Goal: Task Accomplishment & Management: Use online tool/utility

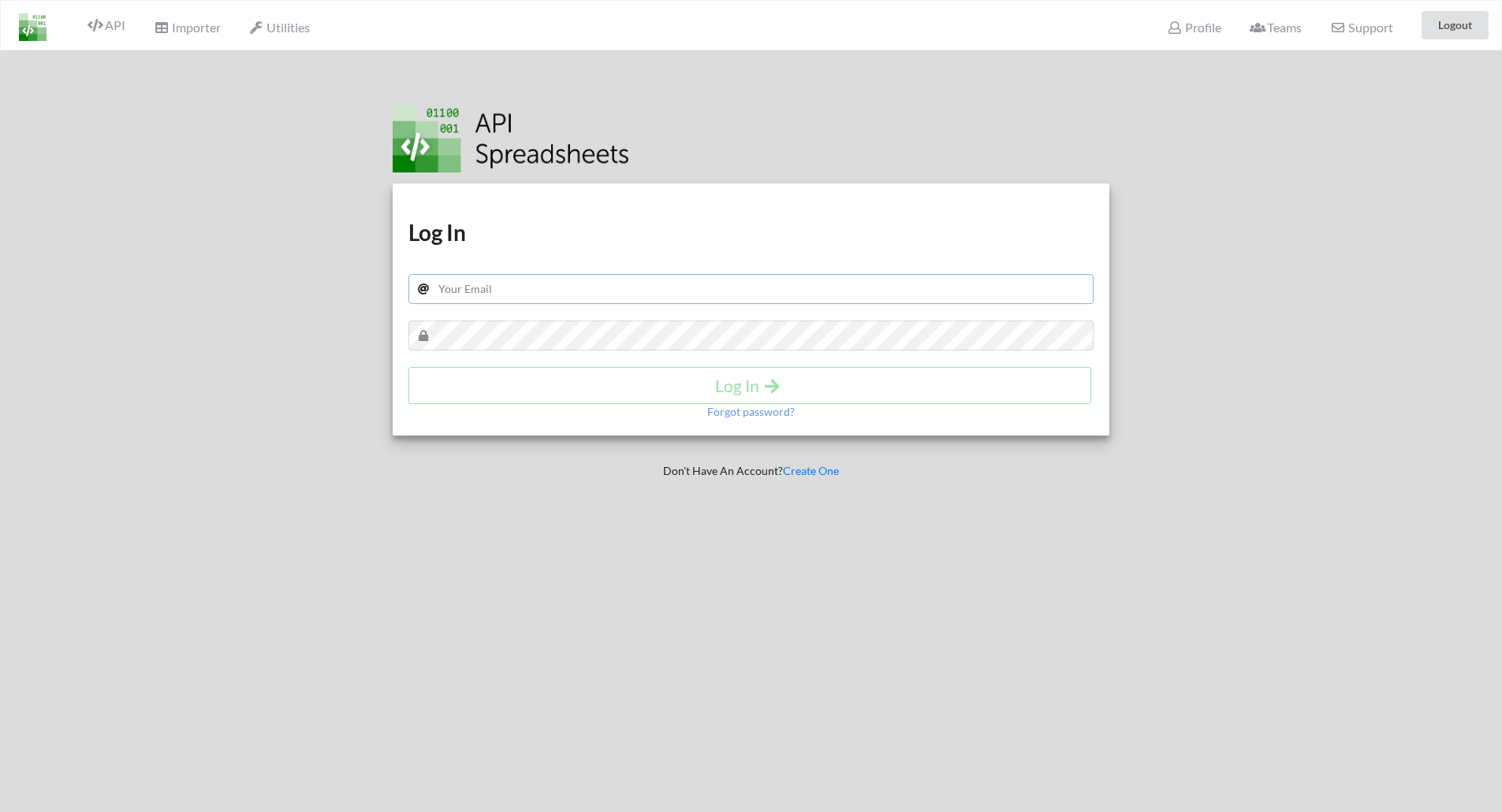
click at [552, 287] on input "text" at bounding box center [751, 289] width 686 height 30
type input "ravikawaweb@gmail.com"
click at [729, 381] on h4 "Log In" at bounding box center [749, 386] width 649 height 20
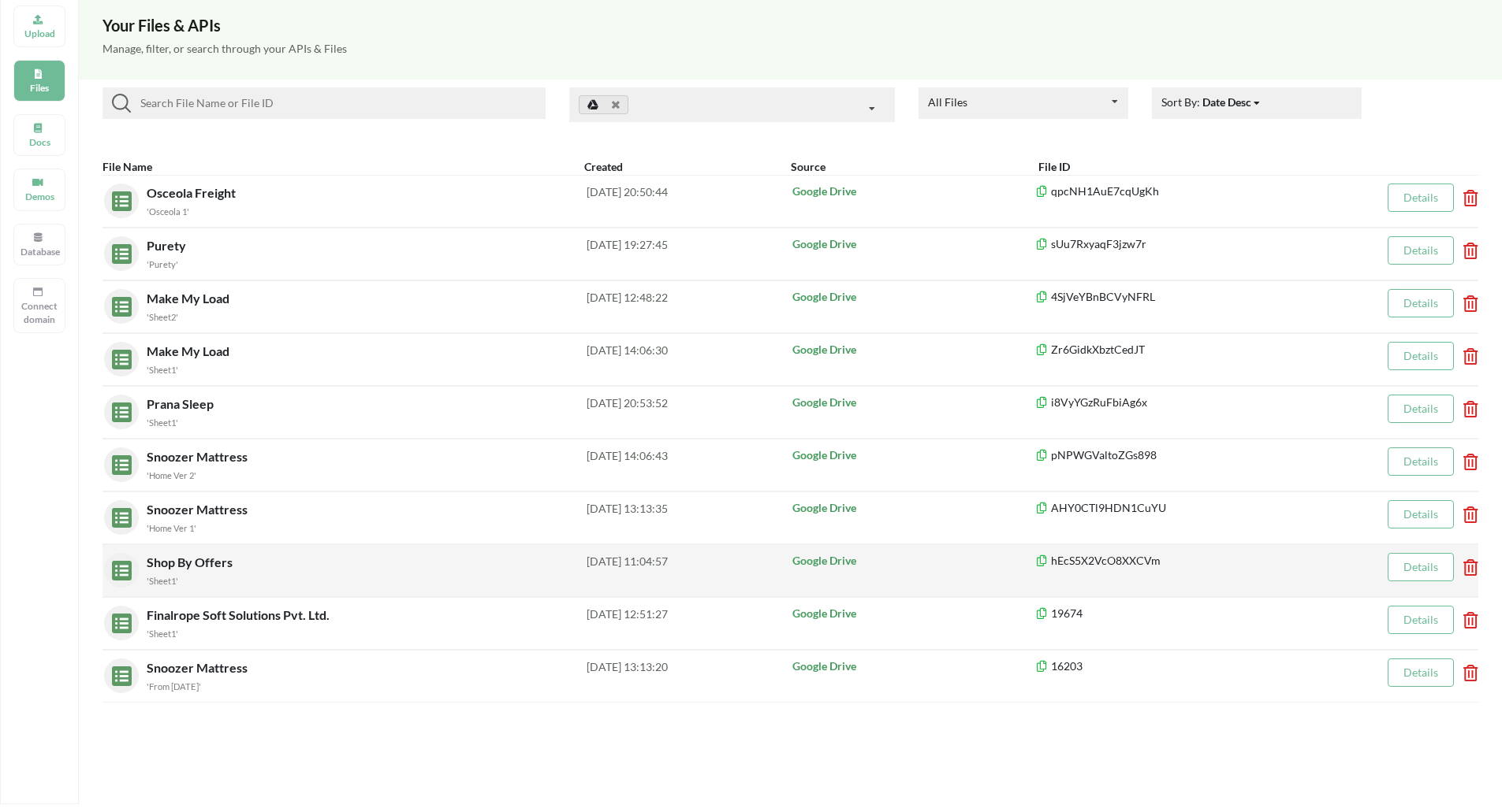
scroll to position [157, 0]
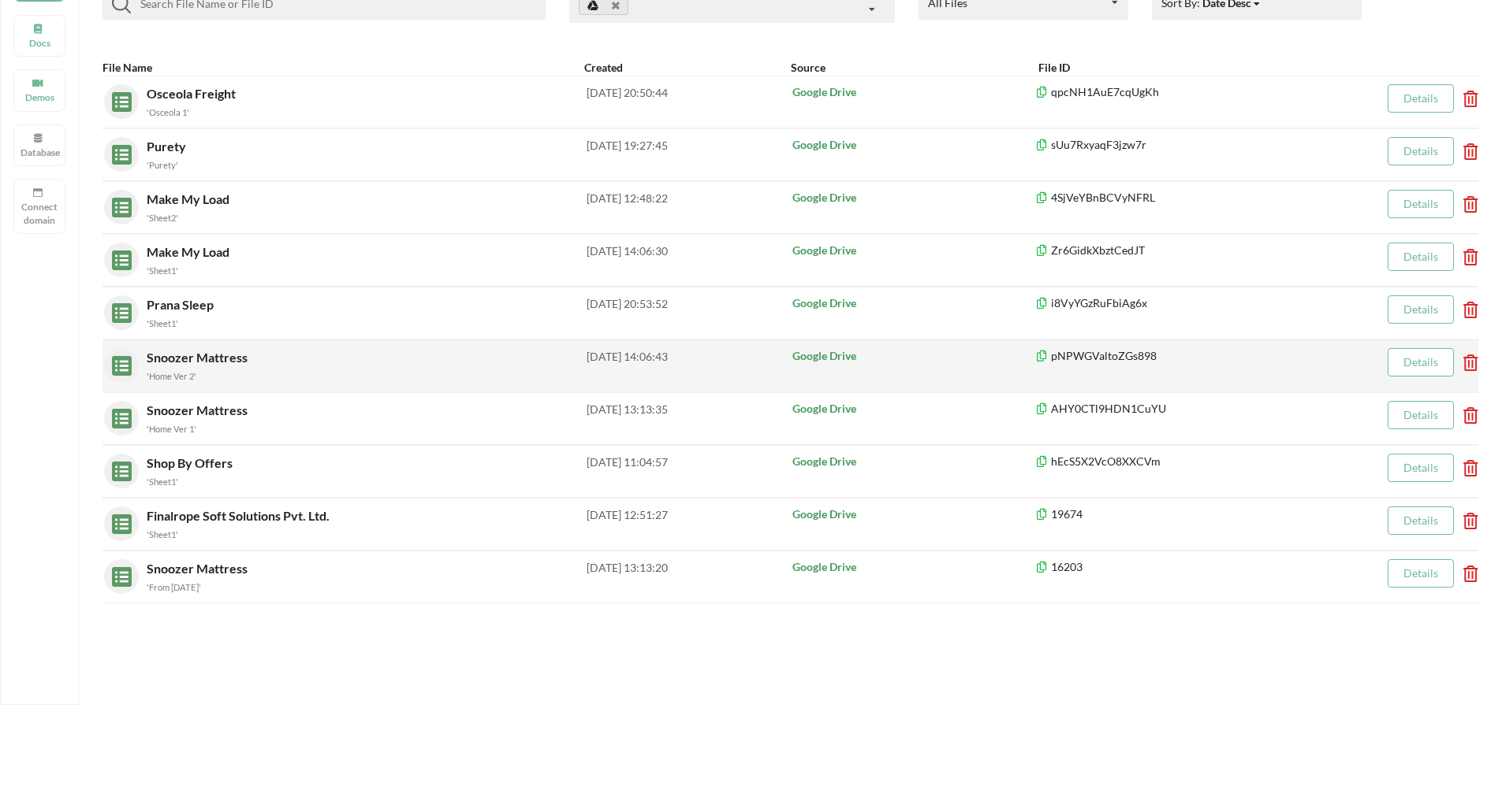
click at [181, 358] on span "Snoozer Mattress" at bounding box center [199, 357] width 104 height 15
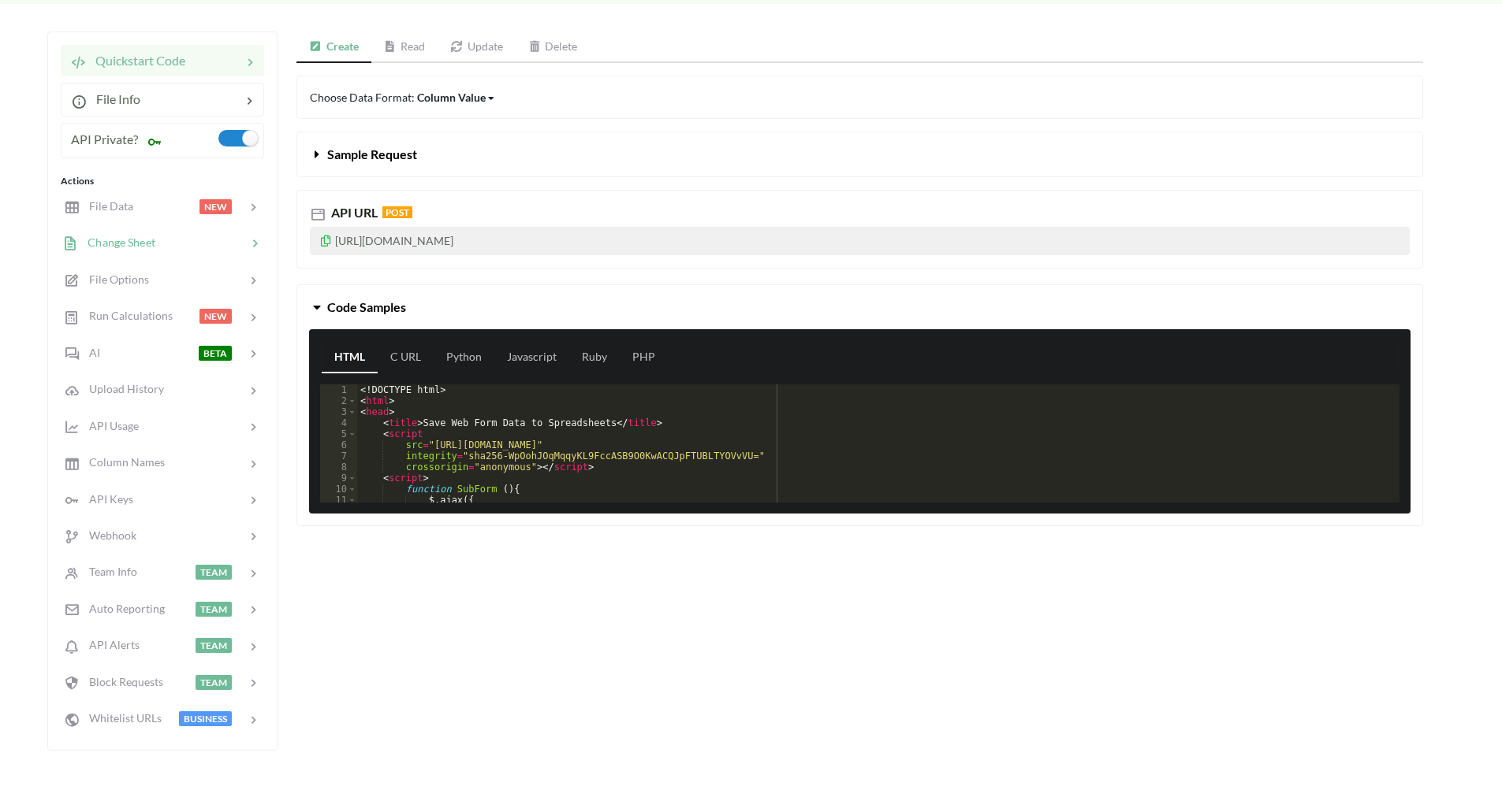
click at [121, 243] on span "Change Sheet" at bounding box center [116, 242] width 77 height 14
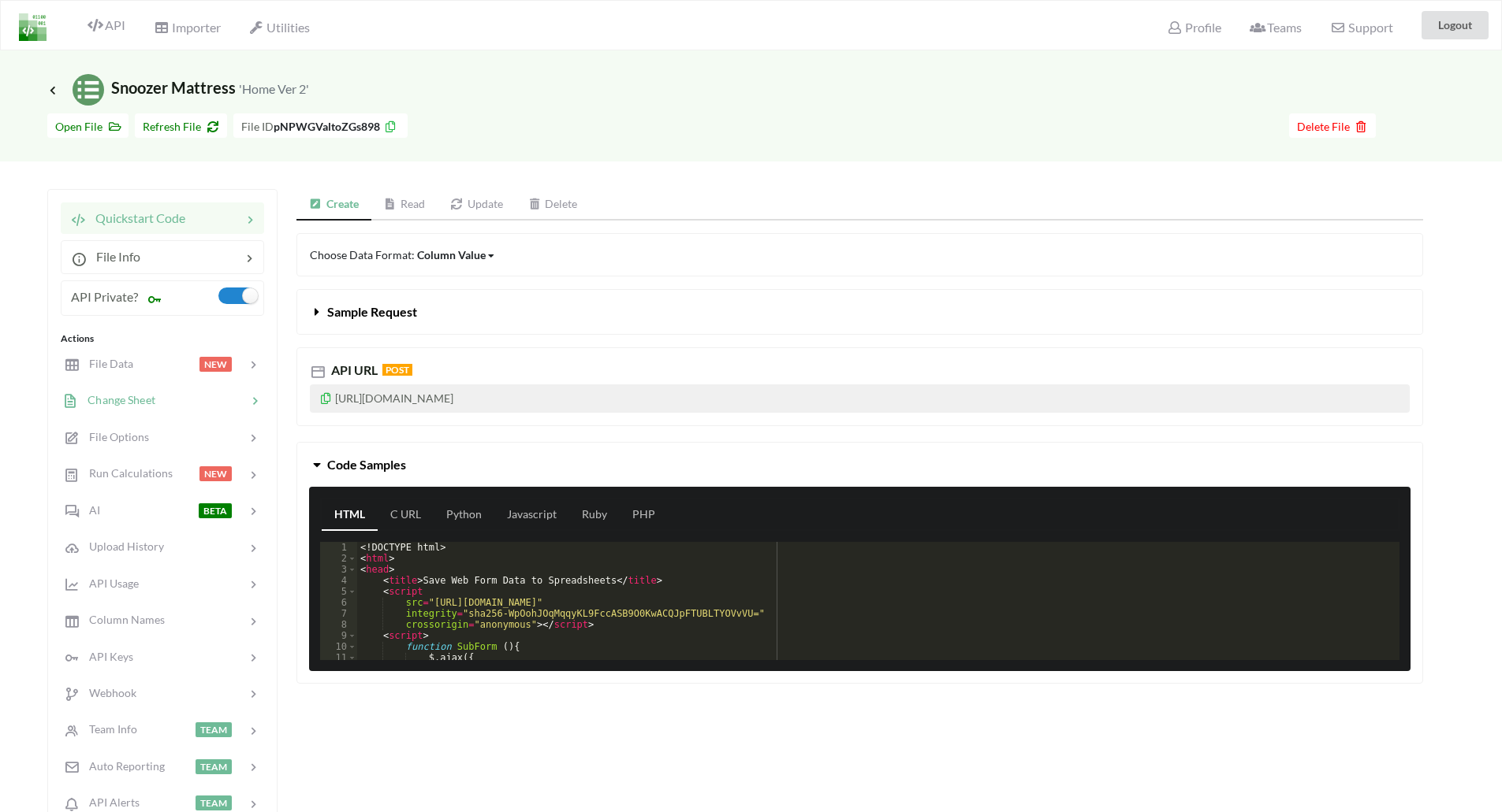
click at [145, 405] on span "Change Sheet" at bounding box center [116, 400] width 77 height 14
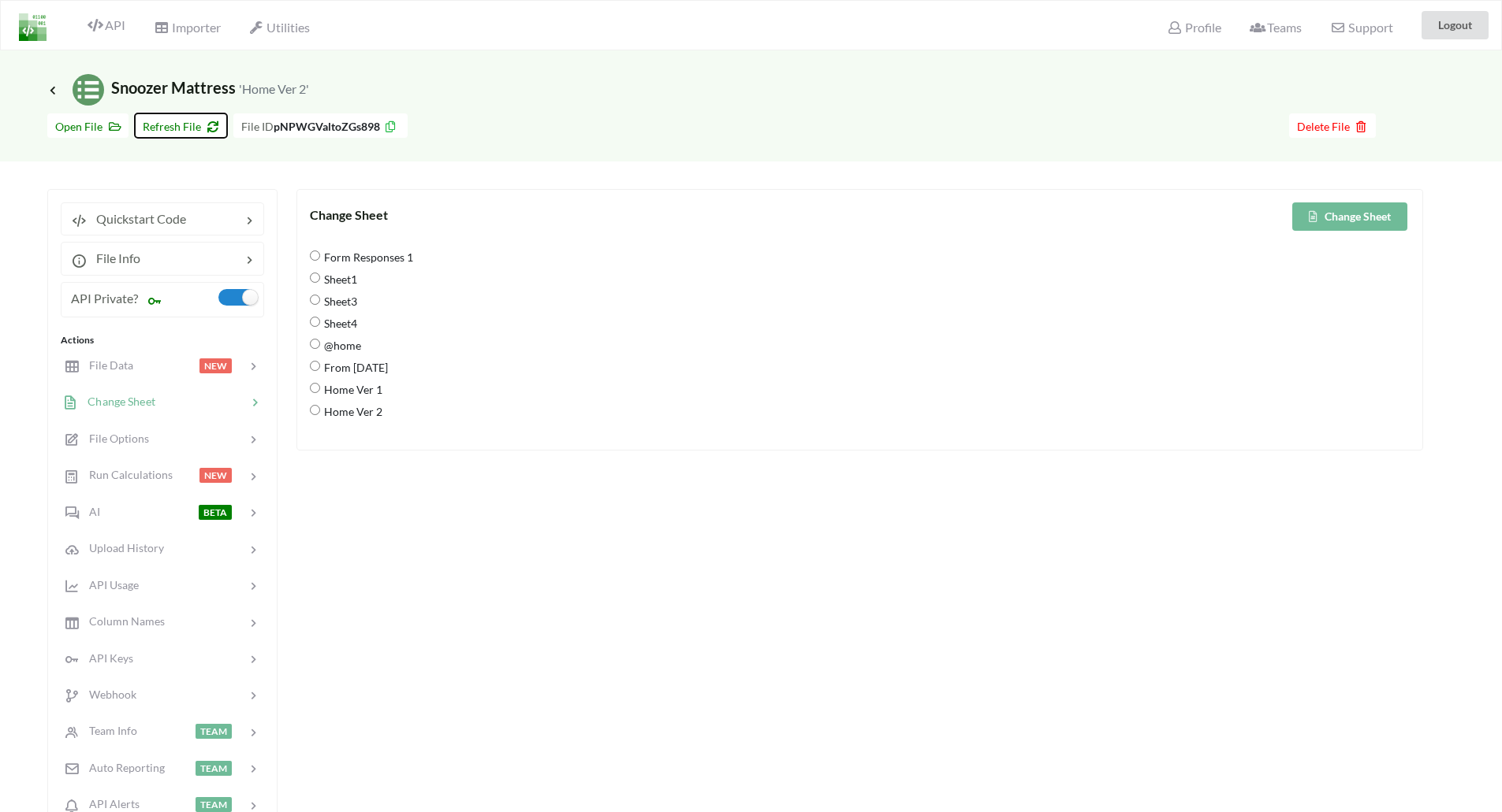
click at [190, 120] on span "Refresh File" at bounding box center [180, 126] width 76 height 14
click at [343, 525] on span "From 9 Sep 2025" at bounding box center [354, 522] width 68 height 33
click at [320, 525] on 2025 "From 9 Sep 2025" at bounding box center [314, 520] width 10 height 10
radio 2025 "true"
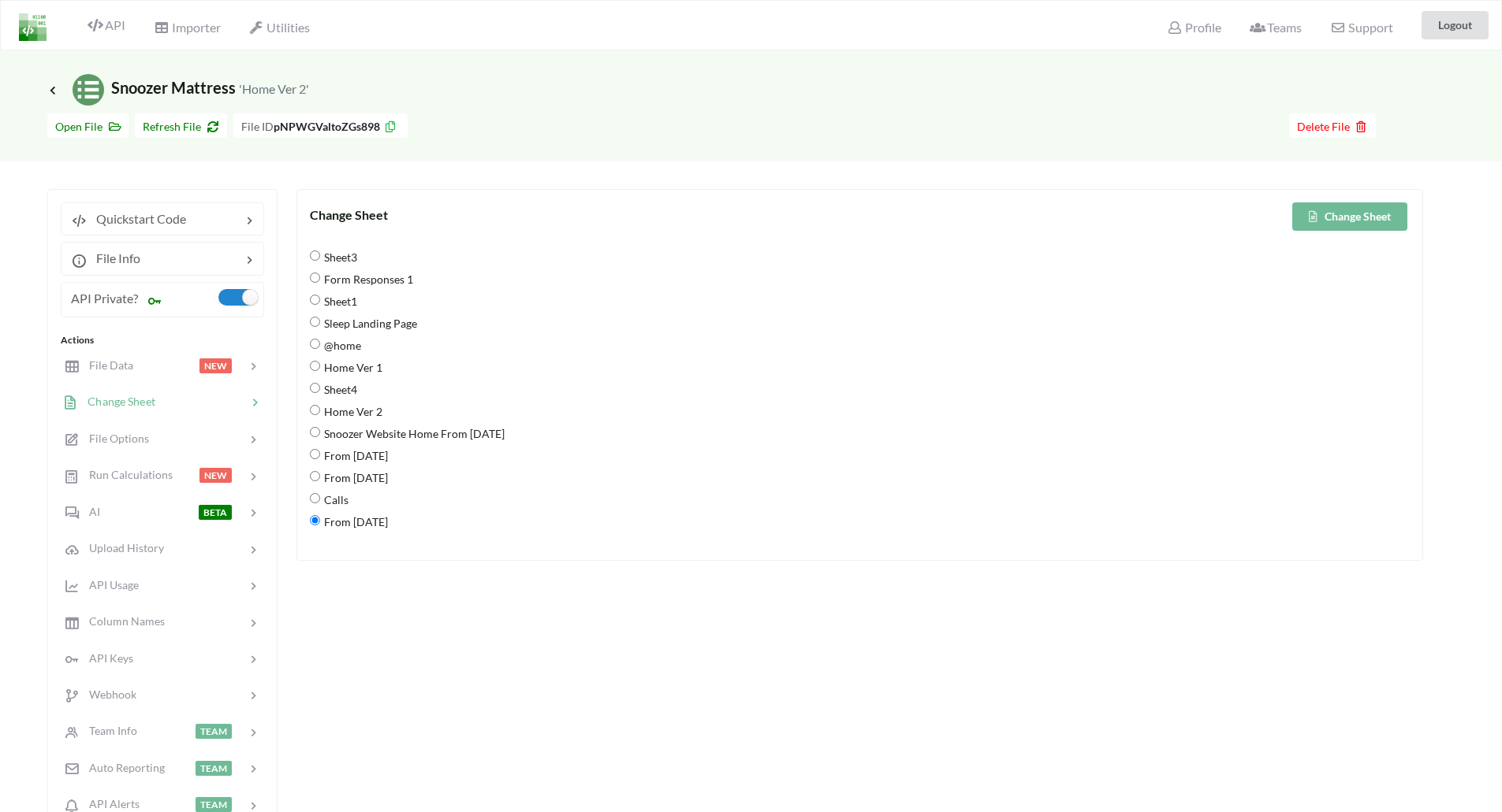
click at [1345, 222] on button "Change Sheet" at bounding box center [1350, 216] width 115 height 28
click at [125, 372] on span "File Data" at bounding box center [104, 365] width 54 height 14
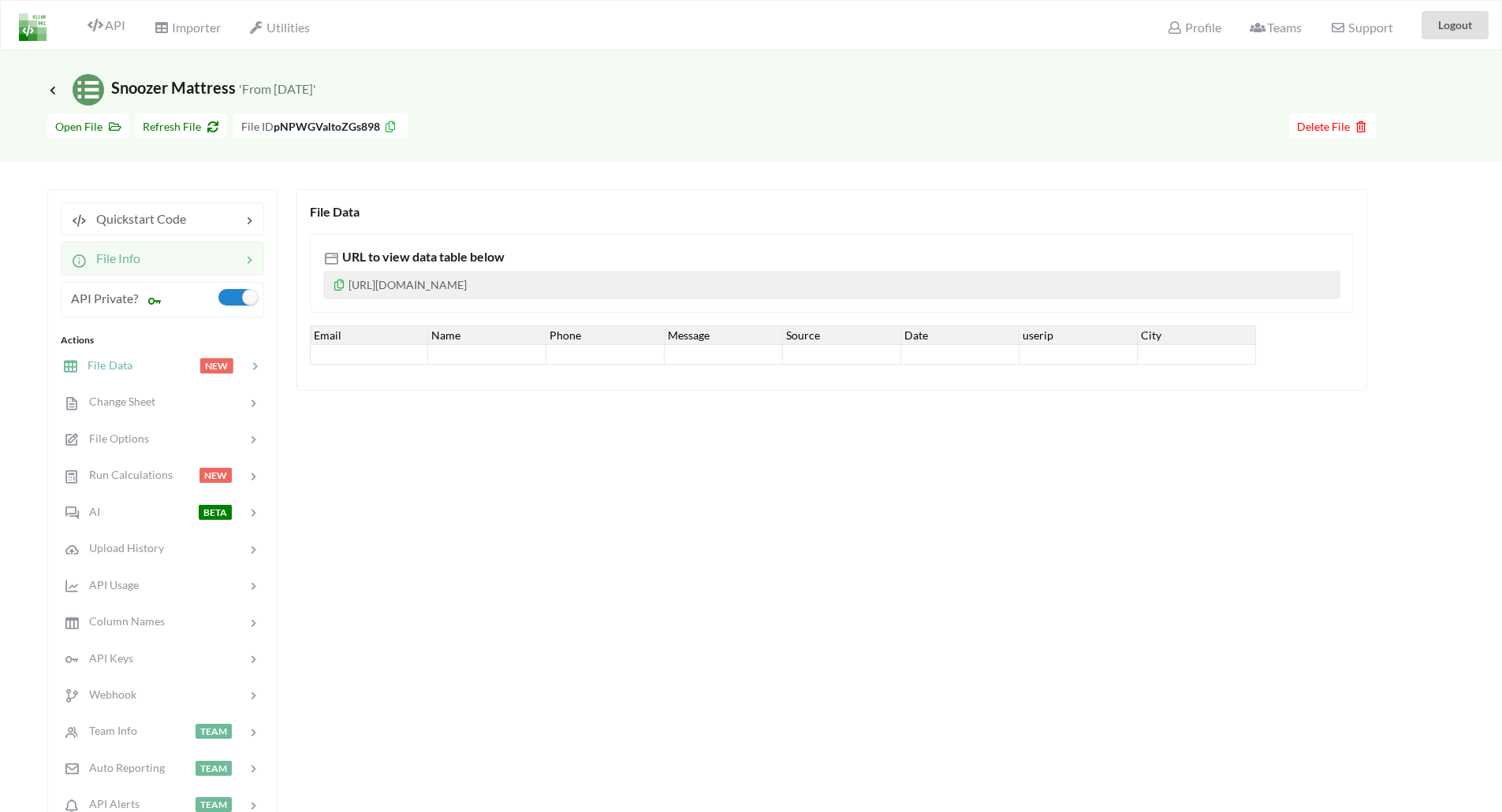
click at [131, 261] on span "File Info" at bounding box center [114, 258] width 54 height 15
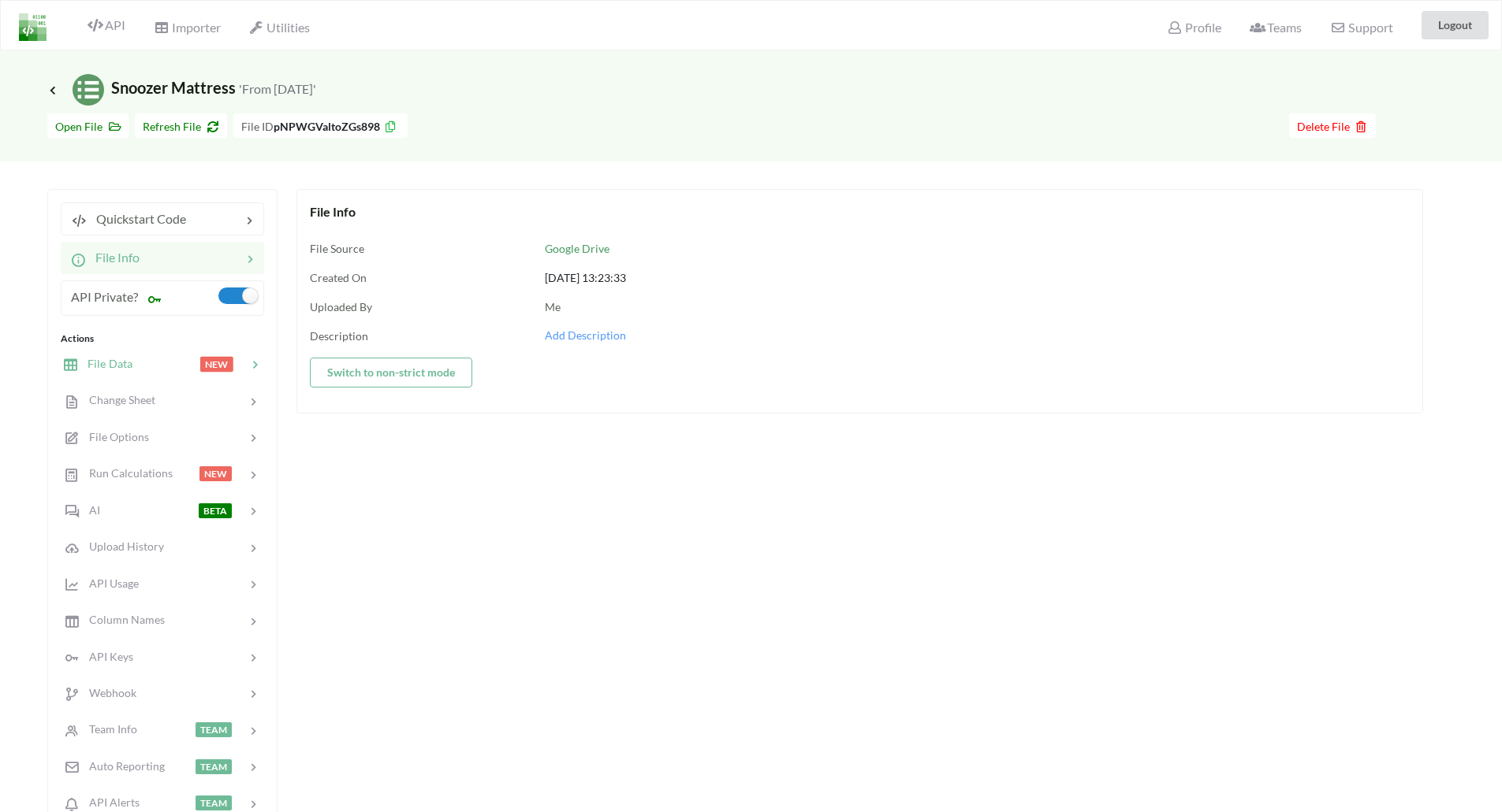
click at [133, 363] on div at bounding box center [166, 364] width 67 height 18
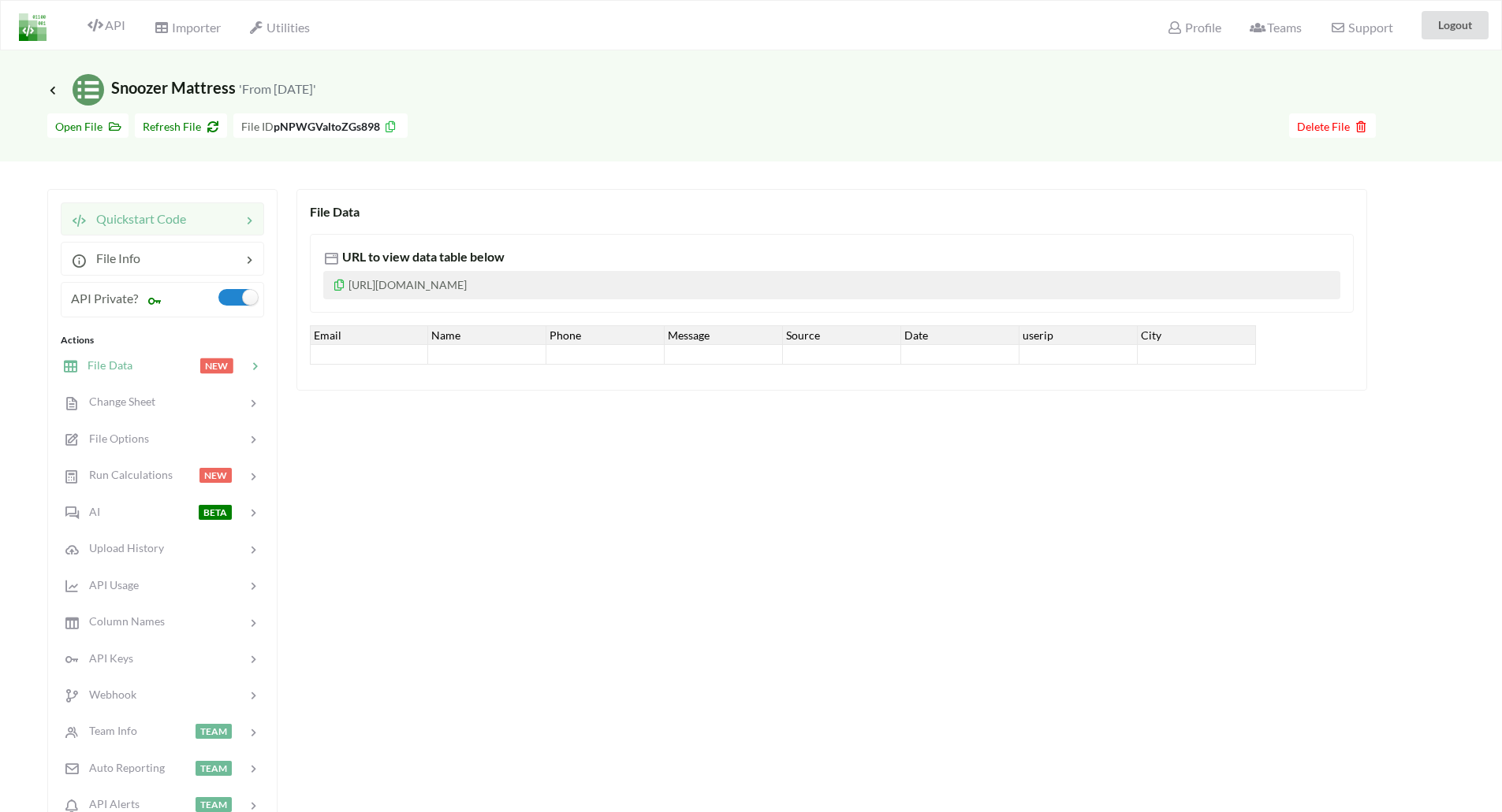
click at [168, 229] on div "Quickstart Code" at bounding box center [162, 219] width 203 height 33
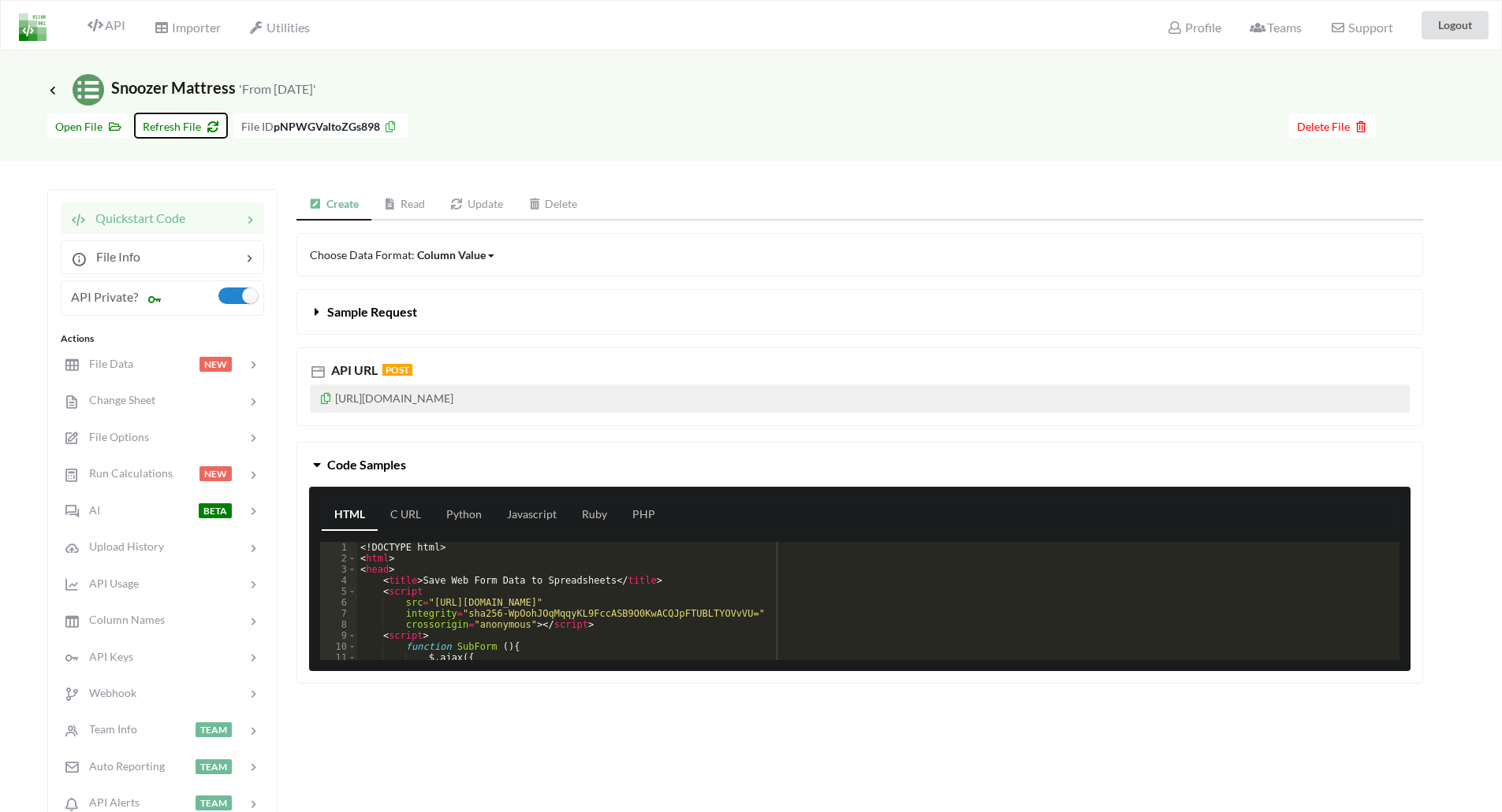
click at [167, 127] on span "Refresh File" at bounding box center [180, 126] width 76 height 14
click at [130, 404] on span "Change Sheet" at bounding box center [116, 400] width 77 height 14
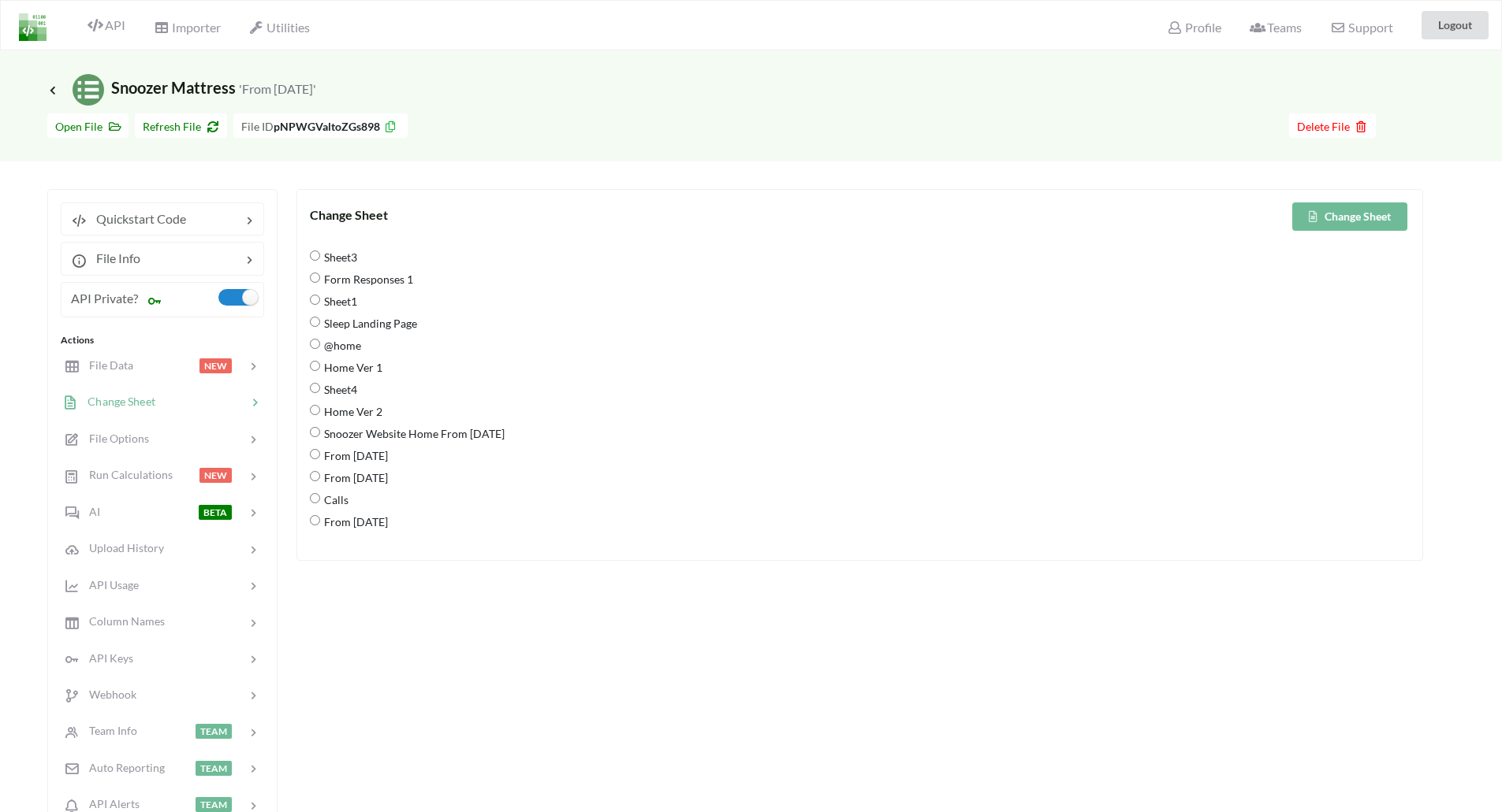
click at [365, 522] on span "From 9 Sep 2025" at bounding box center [354, 522] width 68 height 33
click at [320, 522] on 2025 "From 9 Sep 2025" at bounding box center [314, 520] width 10 height 10
radio 2025 "true"
click at [1343, 220] on button "Change Sheet" at bounding box center [1350, 216] width 115 height 28
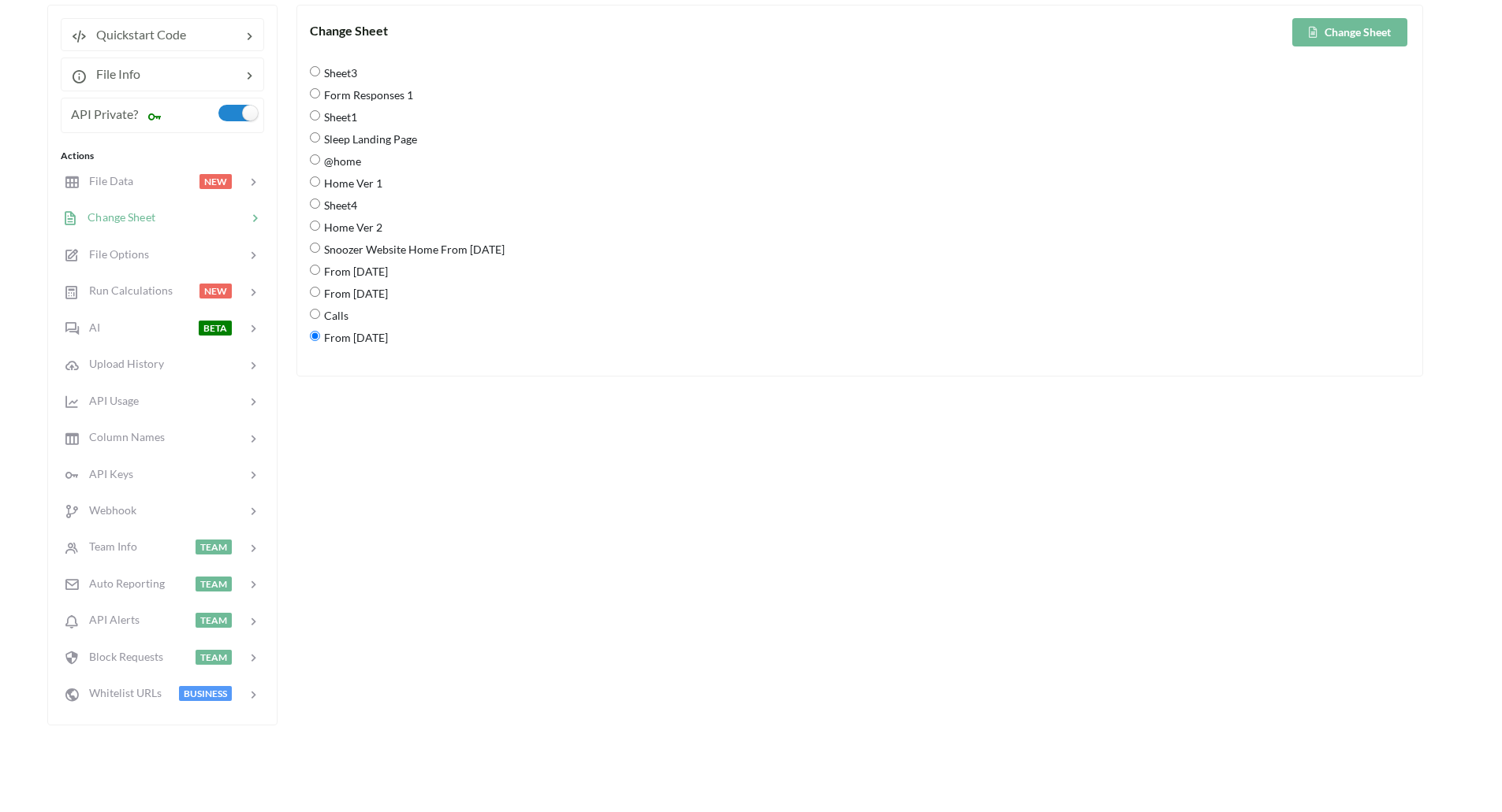
scroll to position [79, 0]
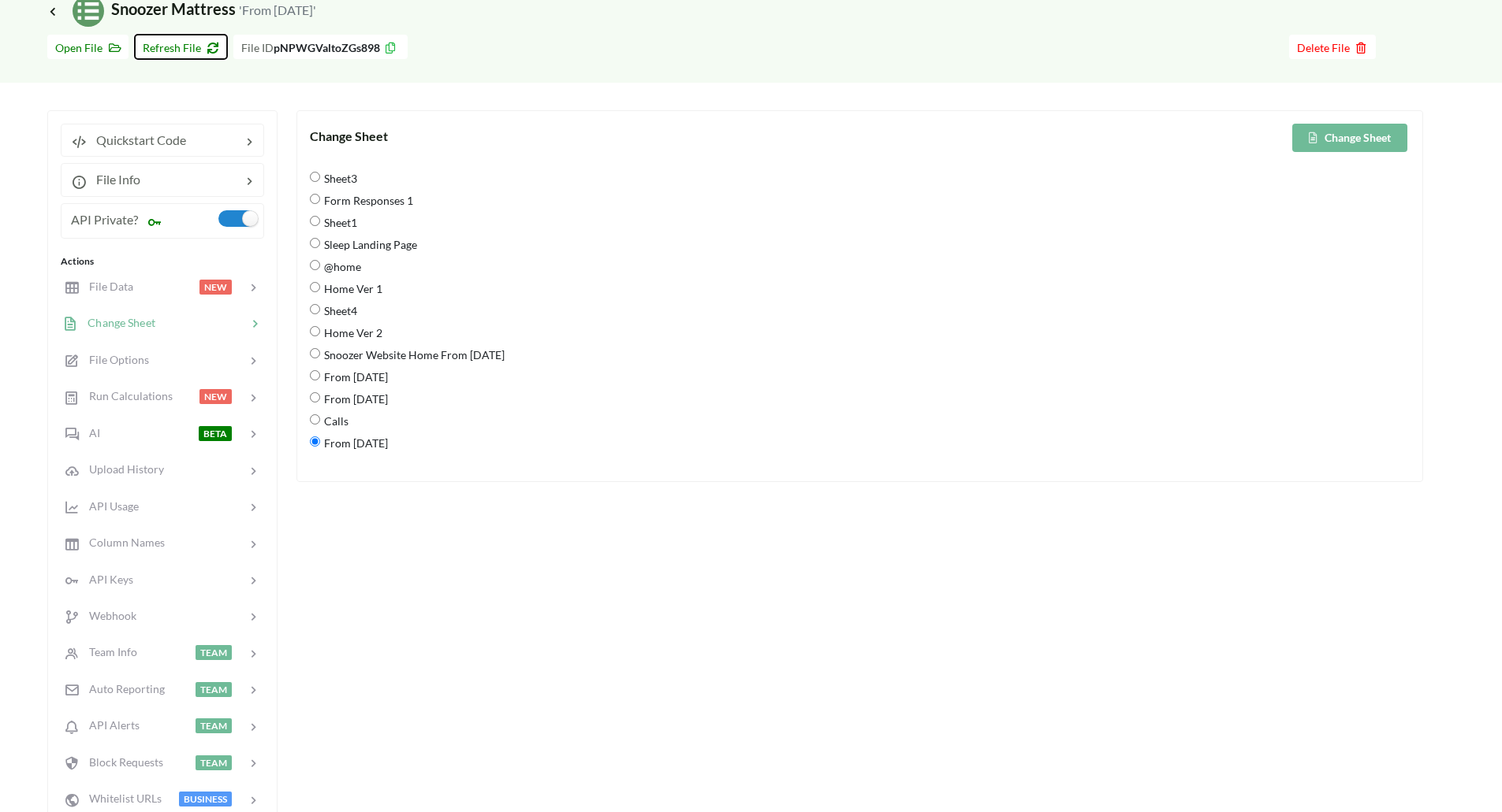
click at [190, 46] on span "Refresh File" at bounding box center [180, 48] width 76 height 14
click at [167, 48] on span "Refresh File" at bounding box center [180, 48] width 76 height 14
